Goal: Information Seeking & Learning: Check status

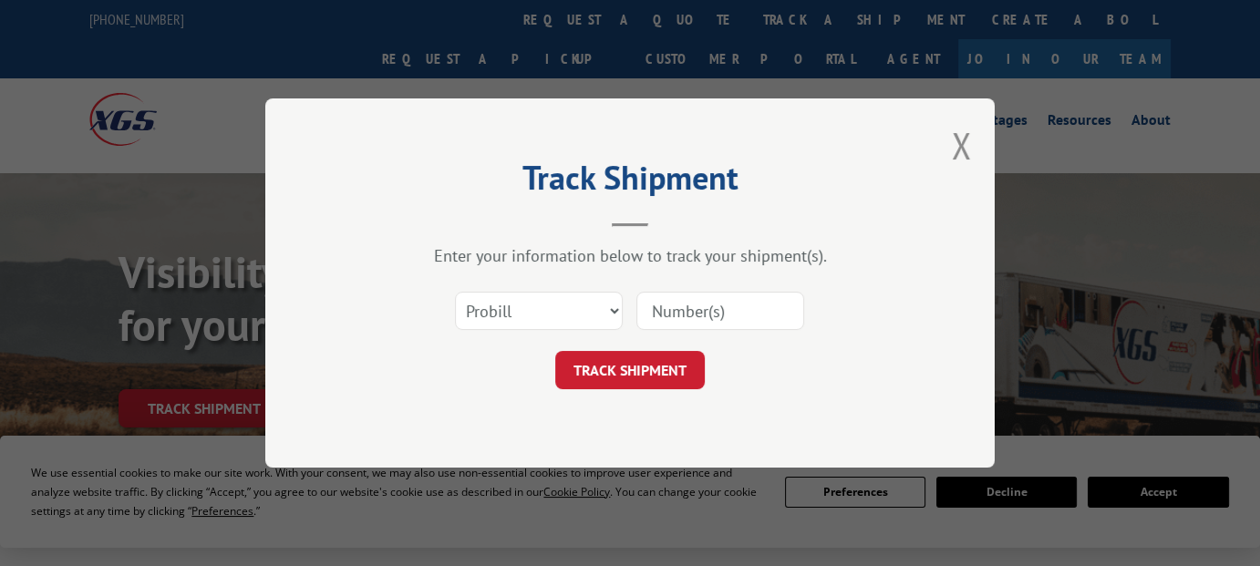
click at [513, 304] on select "Select category... Probill BOL PO" at bounding box center [539, 311] width 168 height 38
select select "bol"
click at [455, 292] on select "Select category... Probill BOL PO" at bounding box center [539, 311] width 168 height 38
click at [687, 309] on input at bounding box center [720, 311] width 168 height 38
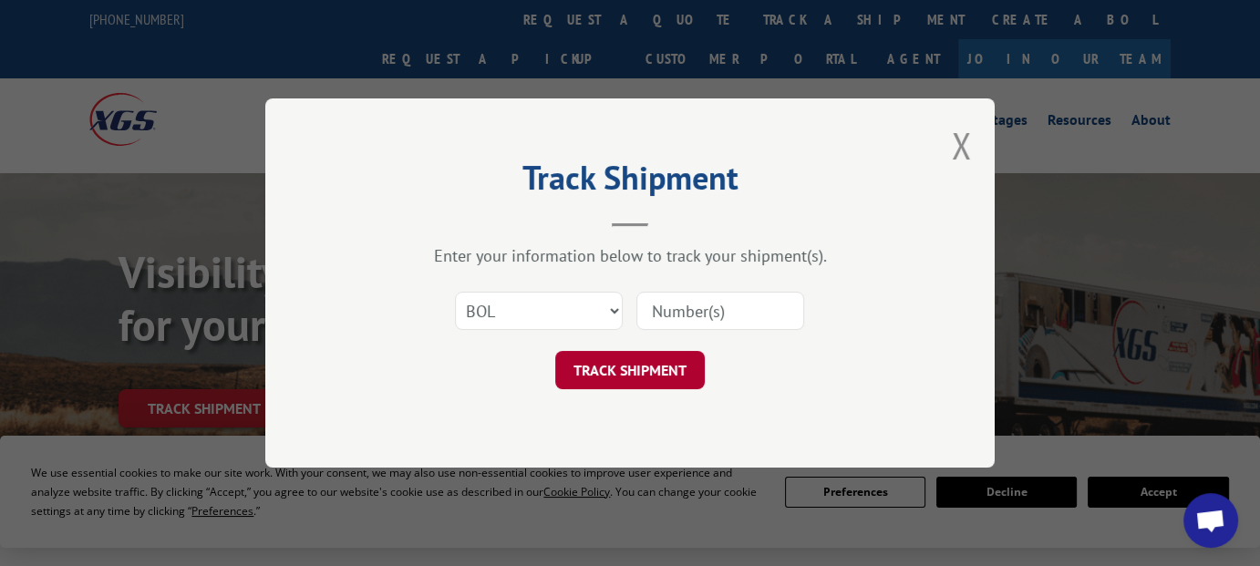
paste input "368948"
type input "368948"
drag, startPoint x: 646, startPoint y: 373, endPoint x: 695, endPoint y: 354, distance: 52.0
click at [656, 370] on button "TRACK SHIPMENT" at bounding box center [630, 370] width 150 height 38
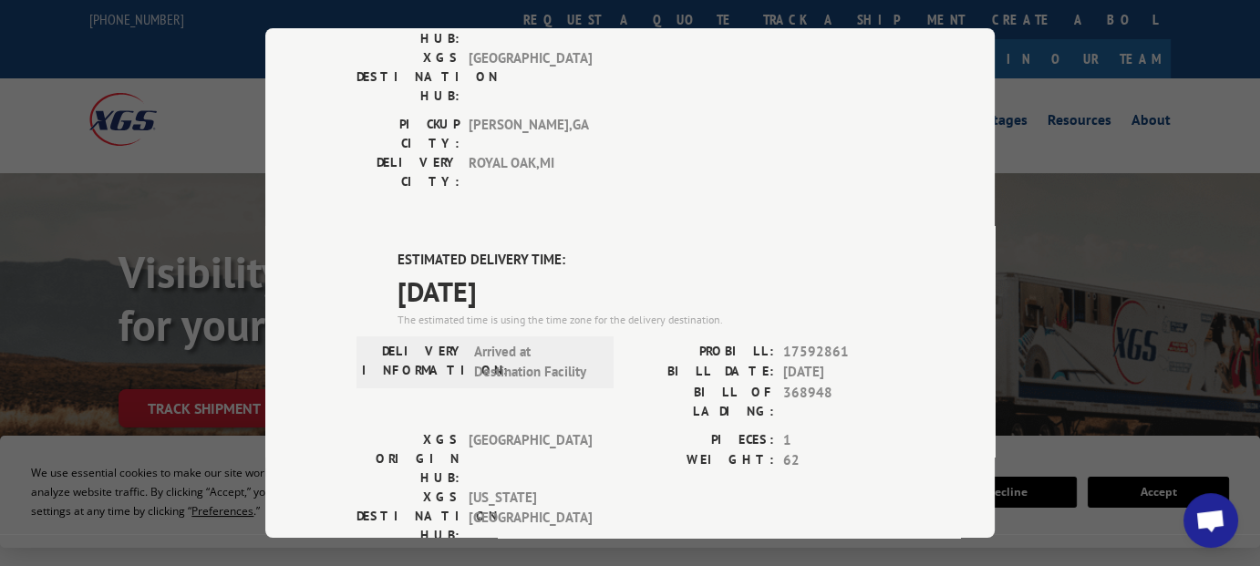
scroll to position [638, 0]
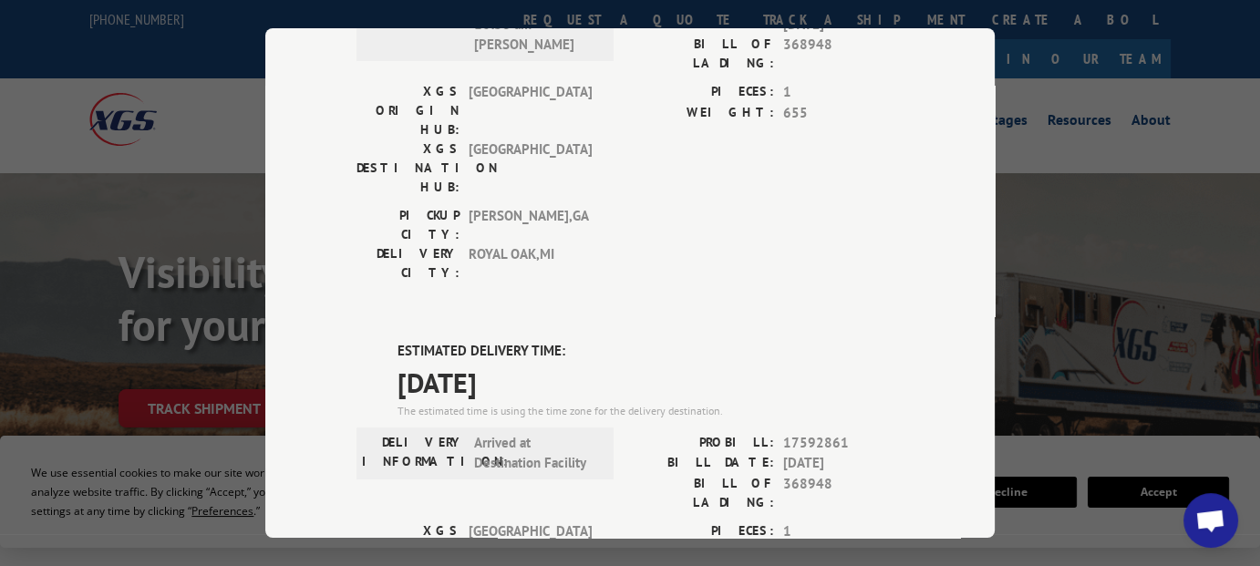
click at [810, 433] on span "17592861" at bounding box center [843, 443] width 120 height 21
copy span "17592861"
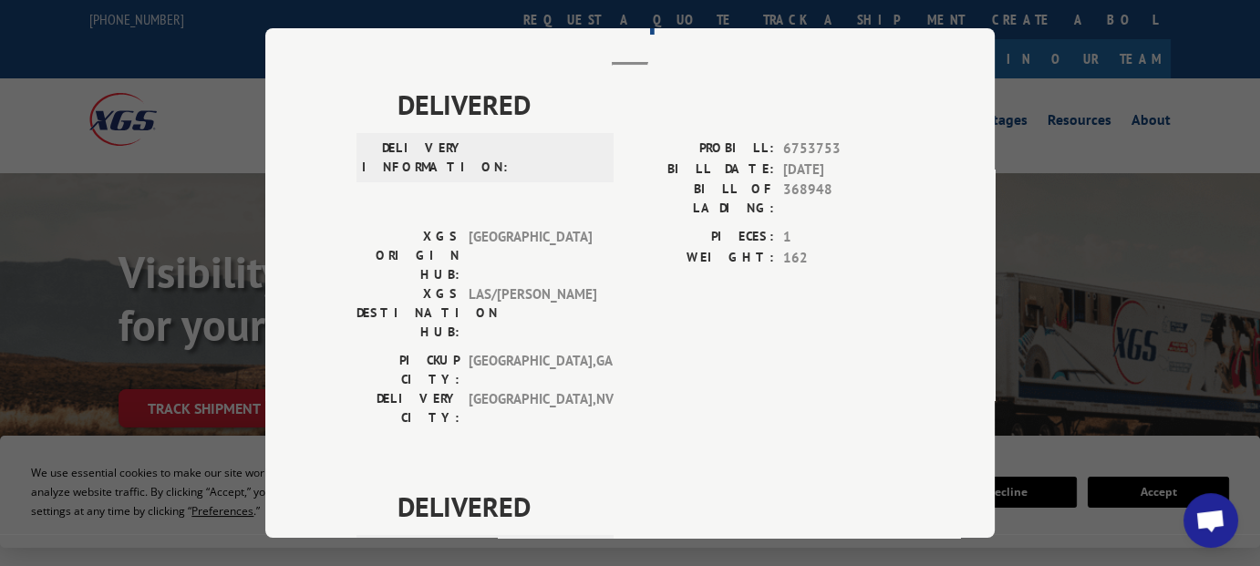
scroll to position [0, 0]
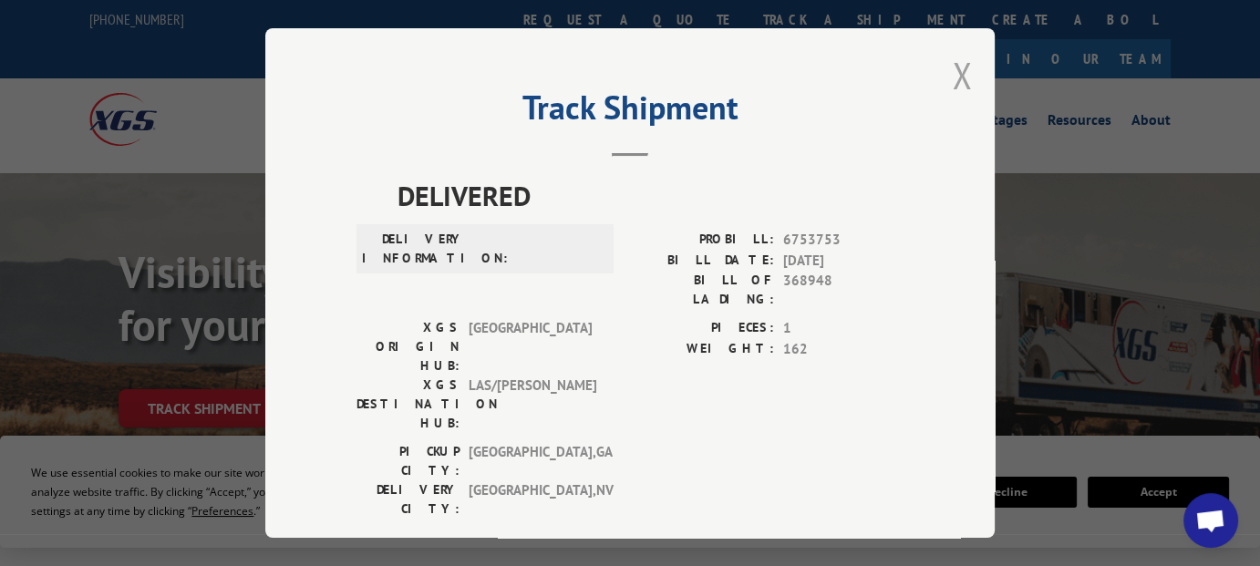
click at [954, 67] on button "Close modal" at bounding box center [962, 75] width 20 height 48
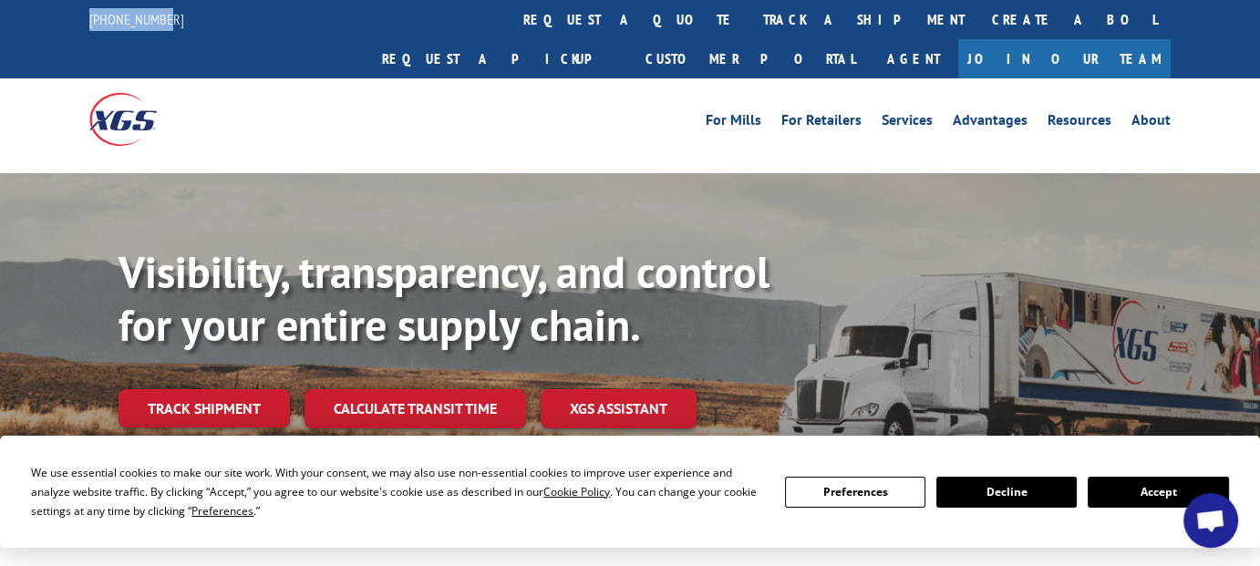
drag, startPoint x: 84, startPoint y: 21, endPoint x: 168, endPoint y: 18, distance: 83.9
click at [170, 21] on div "[PHONE_NUMBER] request a quote track a shipment Create a BOL Request a pickup C…" at bounding box center [630, 39] width 1260 height 78
copy link "[PHONE_NUMBER]"
